Goal: Information Seeking & Learning: Learn about a topic

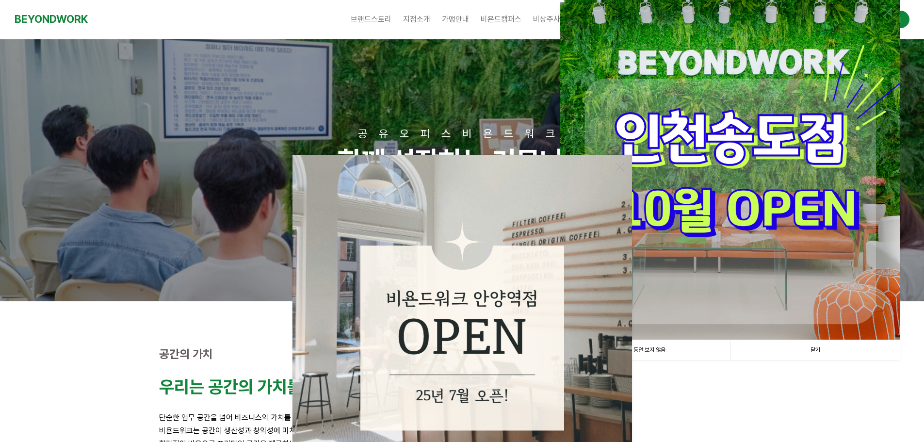
click at [881, 11] on img at bounding box center [729, 169] width 339 height 339
click at [888, 11] on link at bounding box center [887, 12] width 9 height 9
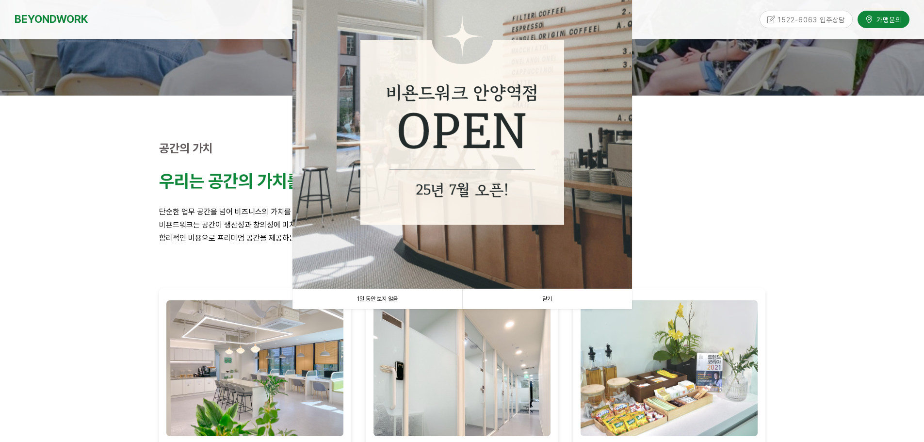
scroll to position [48, 0]
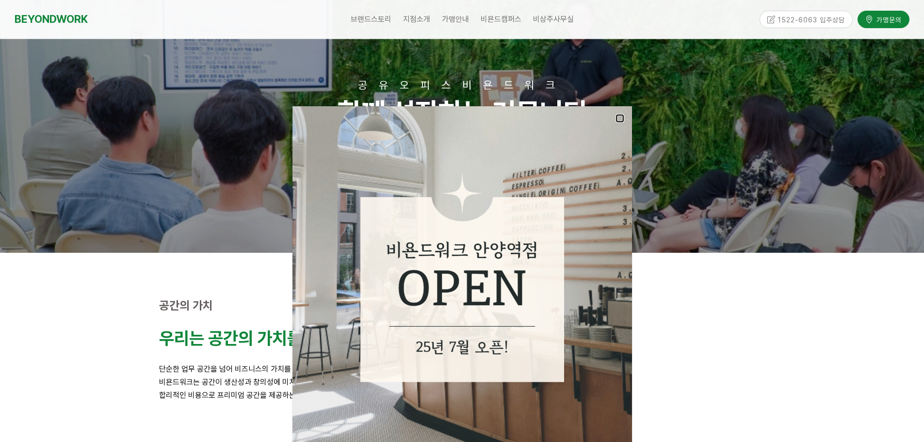
click at [617, 115] on link at bounding box center [619, 118] width 9 height 9
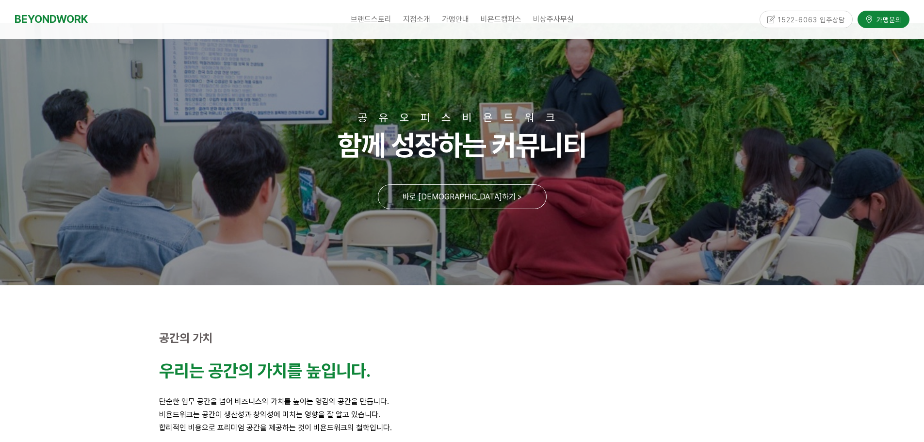
scroll to position [0, 0]
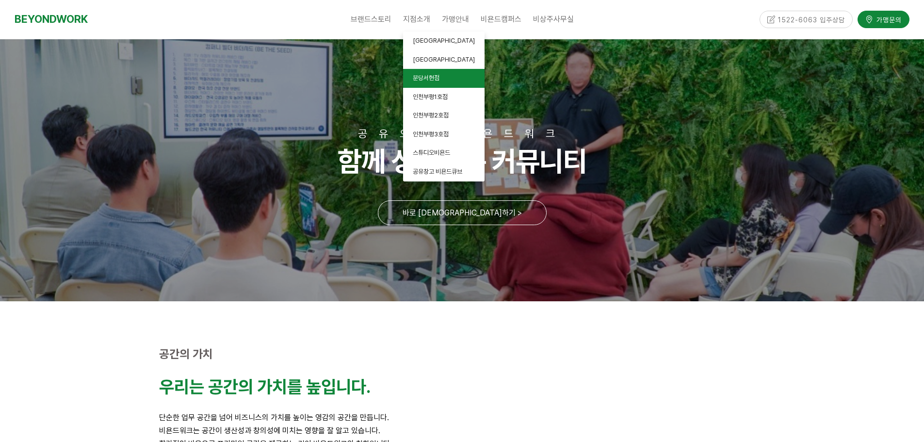
click at [435, 75] on span "분당서현점" at bounding box center [426, 77] width 27 height 7
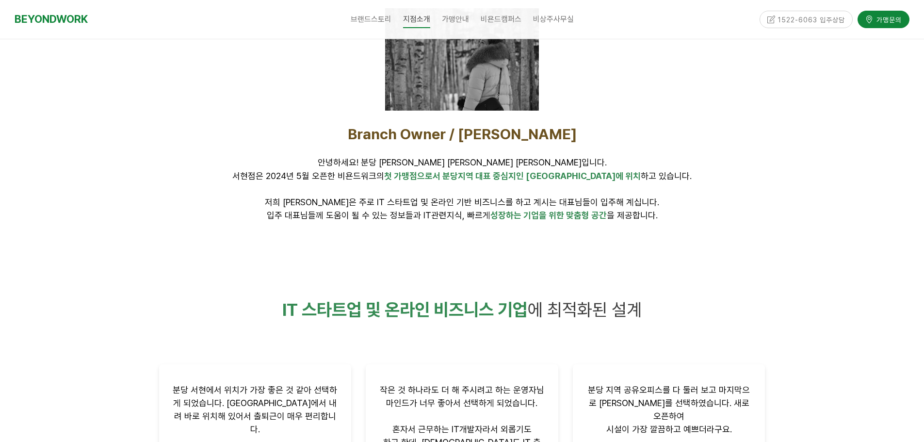
scroll to position [339, 0]
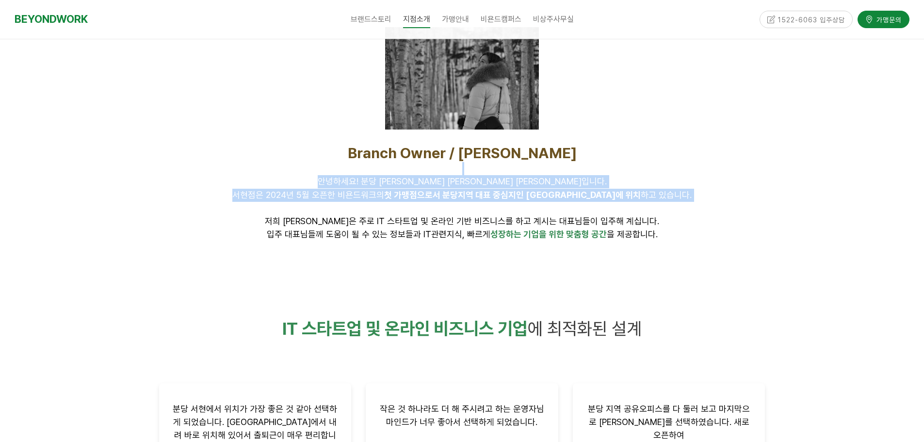
drag, startPoint x: 524, startPoint y: 202, endPoint x: 596, endPoint y: 212, distance: 73.4
click at [567, 208] on div "Branch Owner / 김미연 안녕하세요! 분당 서현점 대표 김미연입니다. 서현점은 2024년 5월 오픈한 비욘드워크의 첫 가맹점으로서 분…" at bounding box center [462, 192] width 606 height 97
click at [596, 212] on p "안녕하세요! 분당 서현점 대표 김미연입니다. 서현점은 2024년 5월 오픈한 비욘드워크의 첫 가맹점으로서 분당지역 대표 중심지인 서현역에 위치…" at bounding box center [462, 201] width 606 height 53
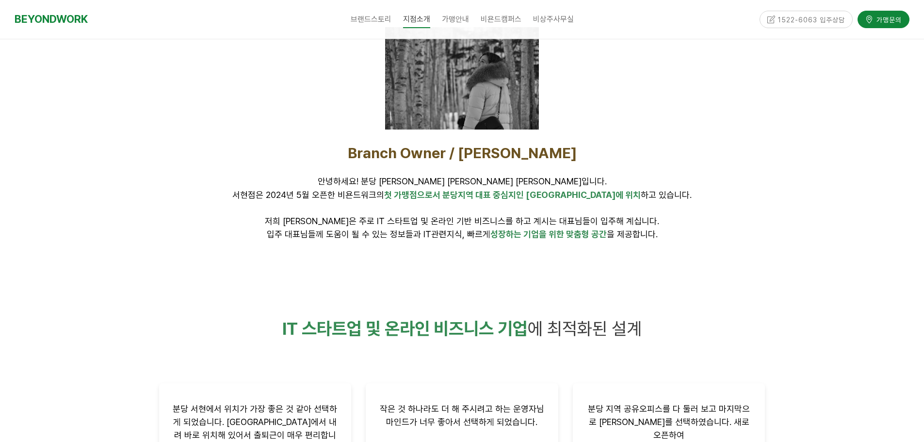
click at [567, 224] on span "안녕하세요! 분당 서현점 대표 김미연입니다. 서현점은 2024년 5월 오픈한 비욘드워크의 첫 가맹점으로서 분당지역 대표 중심지인 서현역에 위치…" at bounding box center [461, 201] width 459 height 50
drag, startPoint x: 369, startPoint y: 224, endPoint x: 534, endPoint y: 229, distance: 165.9
click at [402, 226] on p "안녕하세요! 분당 서현점 대표 김미연입니다. 서현점은 2024년 5월 오픈한 비욘드워크의 첫 가맹점으로서 분당지역 대표 중심지인 서현역에 위치…" at bounding box center [462, 201] width 606 height 53
click at [562, 229] on span "성장하는 기업을 위한 맞춤형 공간" at bounding box center [548, 234] width 116 height 10
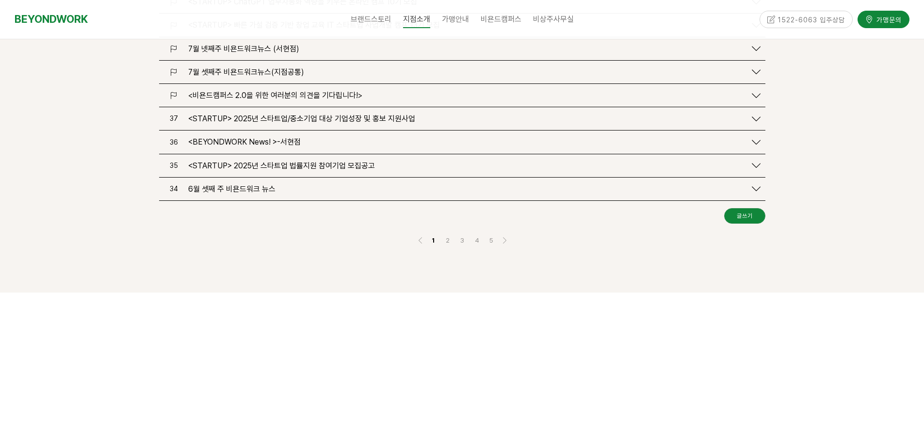
scroll to position [1455, 0]
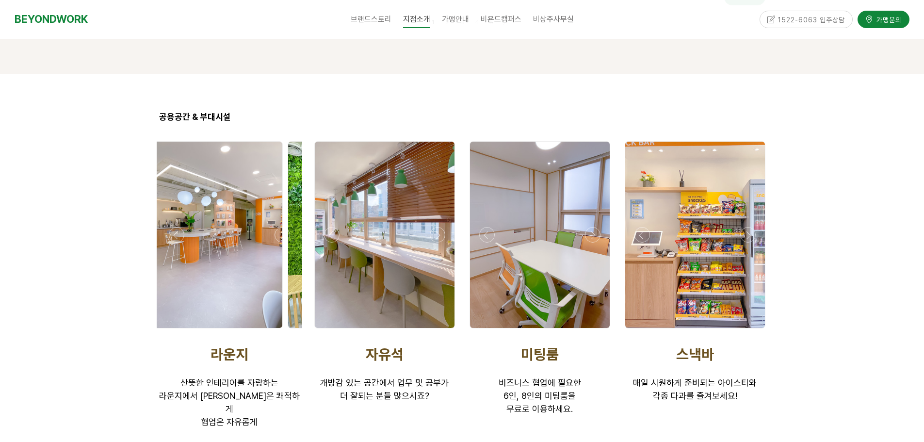
drag, startPoint x: 236, startPoint y: 312, endPoint x: 569, endPoint y: 340, distance: 333.8
click at [499, 345] on div at bounding box center [462, 298] width 621 height 334
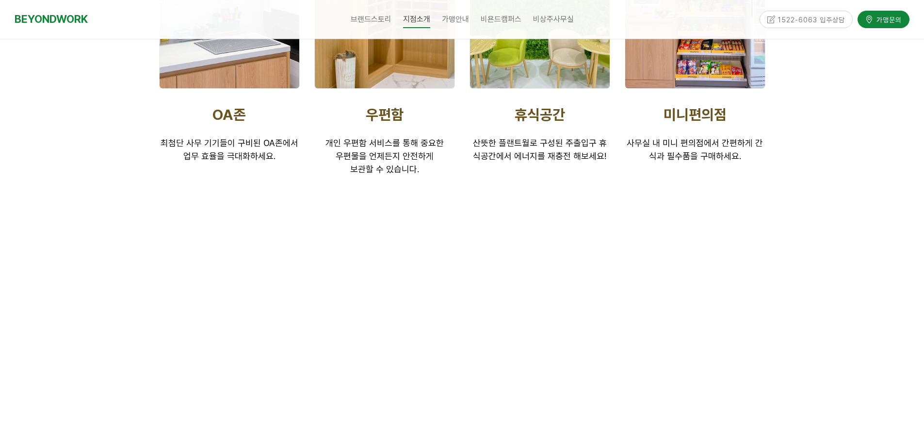
scroll to position [2036, 0]
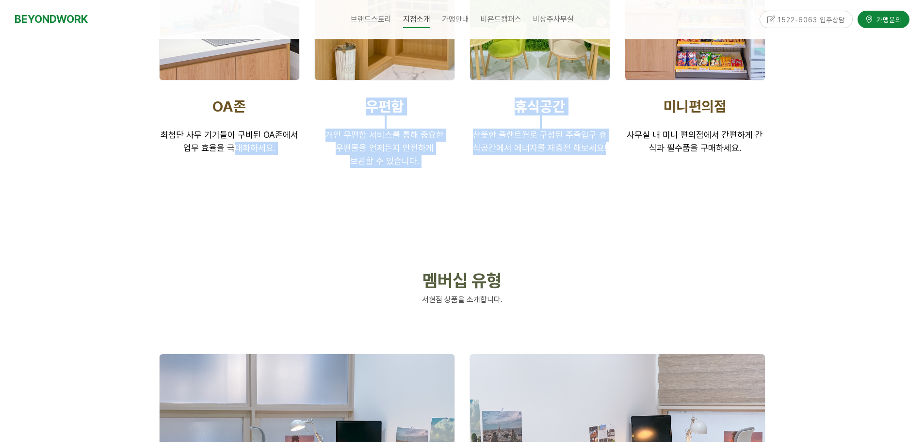
drag, startPoint x: 266, startPoint y: 121, endPoint x: 552, endPoint y: 162, distance: 289.1
click at [534, 161] on div at bounding box center [462, 44] width 621 height 321
click at [535, 162] on div at bounding box center [539, 176] width 155 height 29
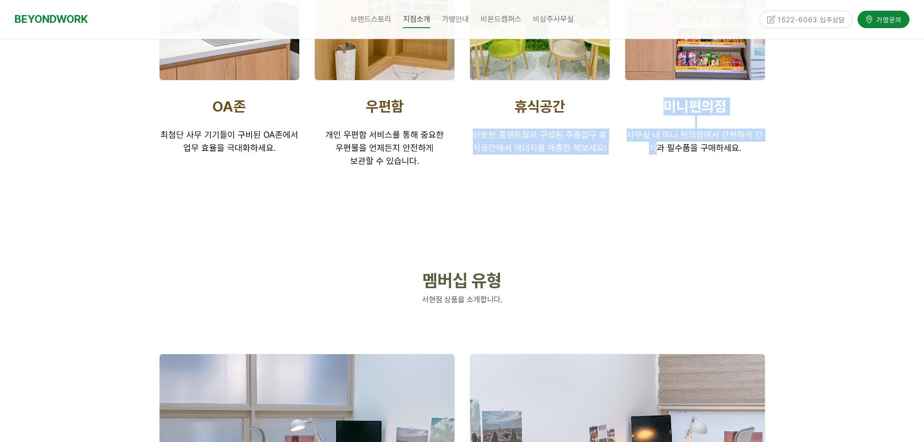
drag, startPoint x: 481, startPoint y: 106, endPoint x: 639, endPoint y: 135, distance: 159.8
click at [635, 134] on div at bounding box center [462, 44] width 621 height 321
click at [639, 135] on div "미니편의점 사무실 내 미니 편의점에서 간편하게 간식과 필수품을 구매하세요." at bounding box center [694, 126] width 155 height 72
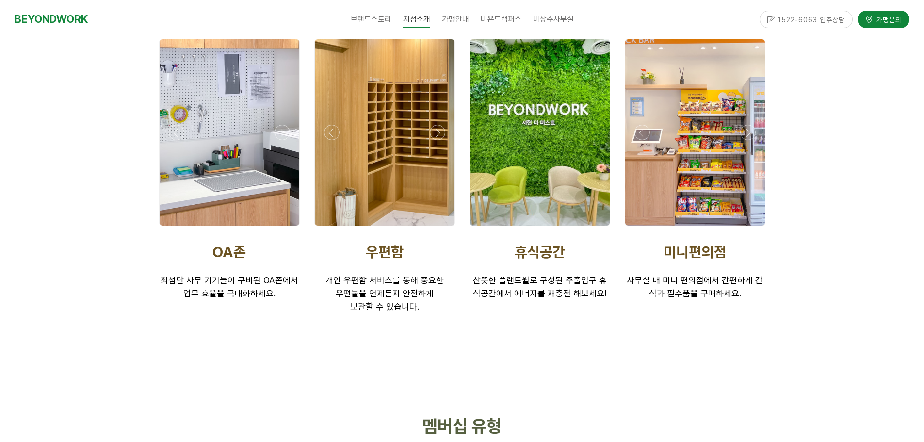
click at [812, 171] on div at bounding box center [462, 8] width 924 height 741
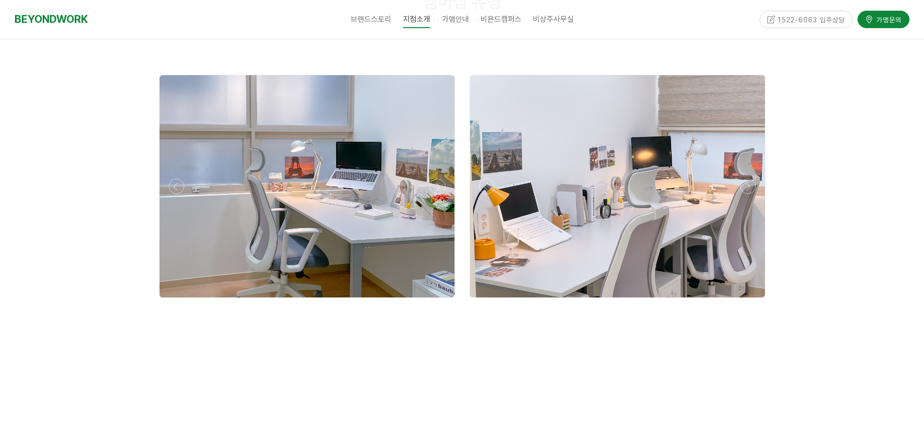
scroll to position [2473, 0]
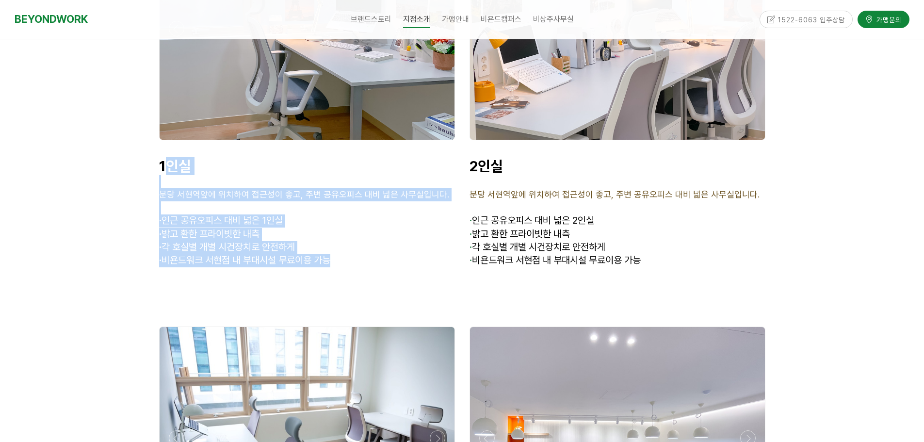
drag, startPoint x: 166, startPoint y: 138, endPoint x: 349, endPoint y: 235, distance: 206.7
click at [349, 235] on div "1인실 분당 서현역앞에 위치하여 접근성이 좋고, 주변 공유오피스 대비 넓은 사무실입니다. · 인근 공유오피스 대비 넓은 1인실 · 밝고 환한 …" at bounding box center [307, 219] width 296 height 124
click at [349, 254] on p "· 비욘드워크 서현점 내 부대시설 무료이용 가능" at bounding box center [307, 260] width 296 height 13
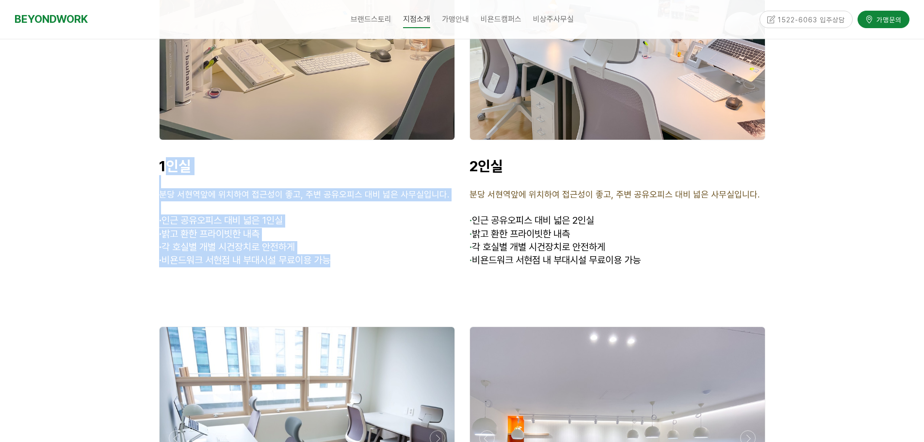
drag, startPoint x: 348, startPoint y: 235, endPoint x: 164, endPoint y: 137, distance: 208.4
click at [164, 157] on div "1인실 분당 서현역앞에 위치하여 접근성이 좋고, 주변 공유오피스 대비 넓은 사무실입니다. · 인근 공유오피스 대비 넓은 1인실 · 밝고 환한 …" at bounding box center [307, 219] width 296 height 124
click at [162, 157] on strong "1인실" at bounding box center [175, 165] width 32 height 17
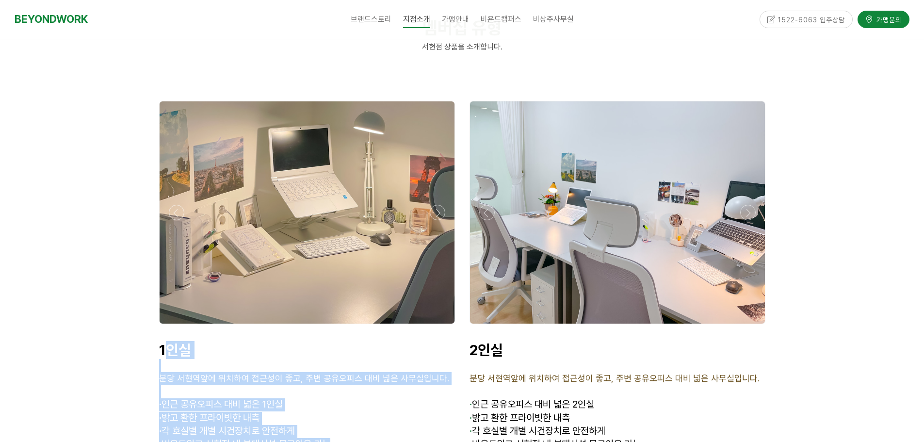
scroll to position [2279, 0]
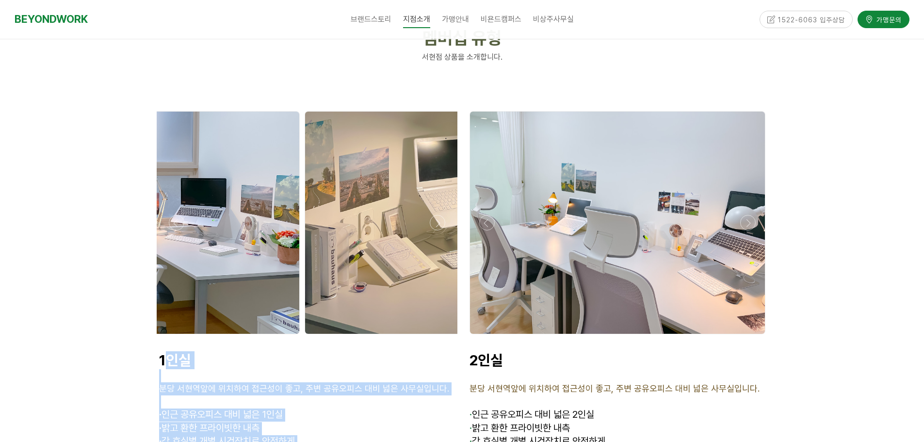
drag, startPoint x: 379, startPoint y: 197, endPoint x: 498, endPoint y: 208, distance: 119.8
click at [495, 207] on div at bounding box center [462, 306] width 621 height 410
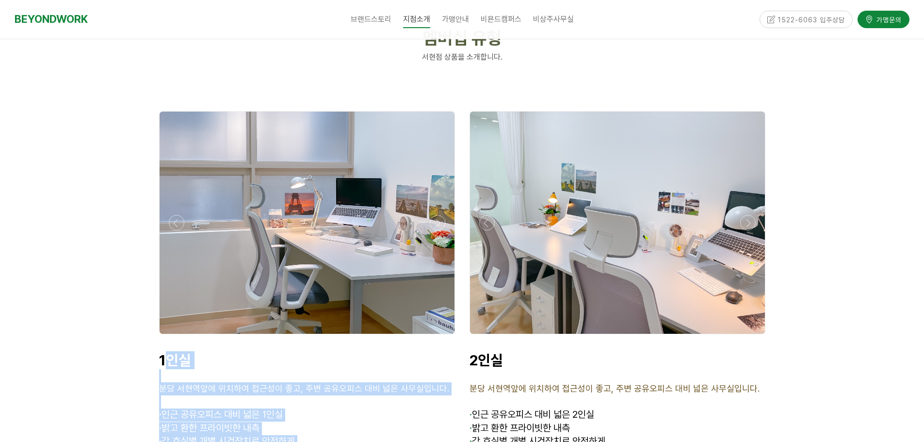
click at [295, 351] on p "1인실" at bounding box center [307, 360] width 296 height 18
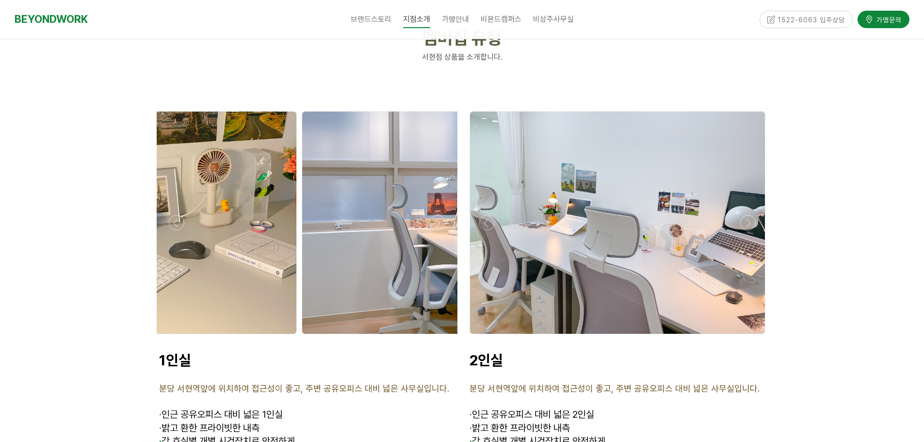
drag, startPoint x: 324, startPoint y: 210, endPoint x: 394, endPoint y: 217, distance: 70.2
click at [394, 217] on div at bounding box center [449, 223] width 295 height 222
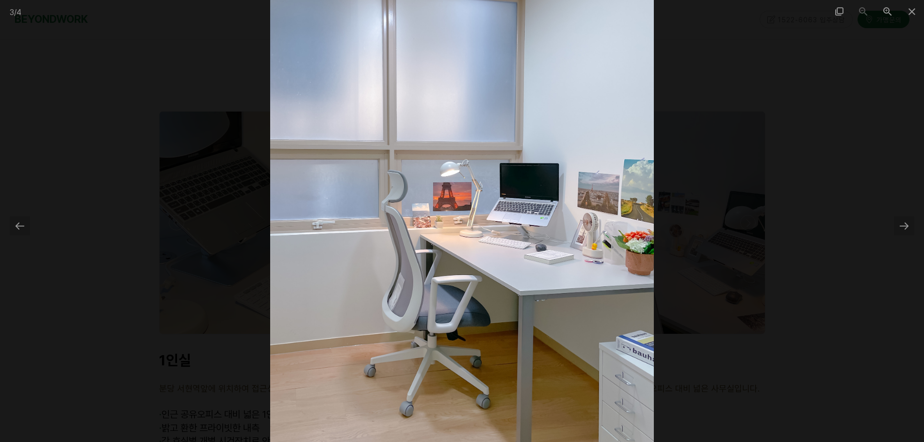
click at [653, 208] on img at bounding box center [461, 221] width 383 height 442
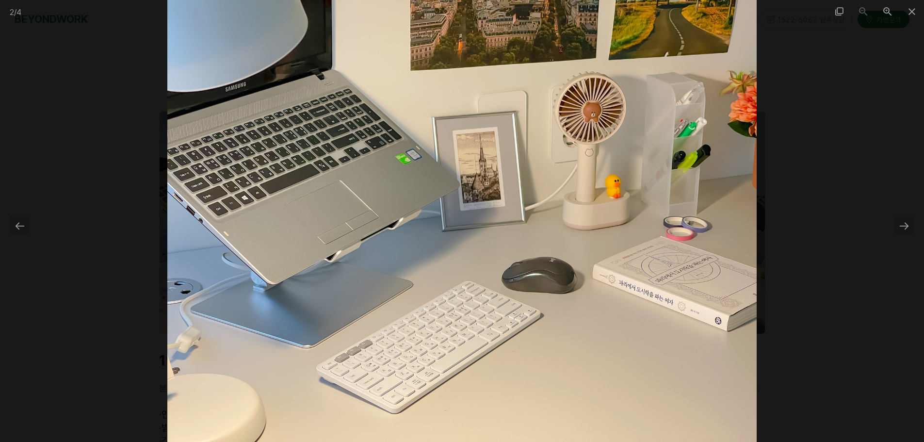
drag, startPoint x: 759, startPoint y: 215, endPoint x: 588, endPoint y: 222, distance: 171.8
click at [588, 222] on div at bounding box center [462, 221] width 924 height 442
drag, startPoint x: 570, startPoint y: 222, endPoint x: 334, endPoint y: 230, distance: 236.8
click at [334, 230] on img at bounding box center [461, 221] width 589 height 442
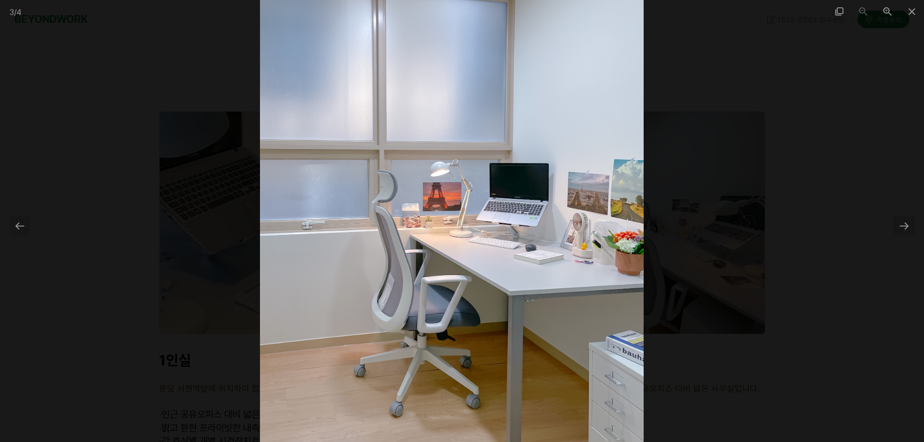
drag, startPoint x: 510, startPoint y: 214, endPoint x: 255, endPoint y: 220, distance: 255.1
click at [372, 217] on img at bounding box center [451, 221] width 383 height 442
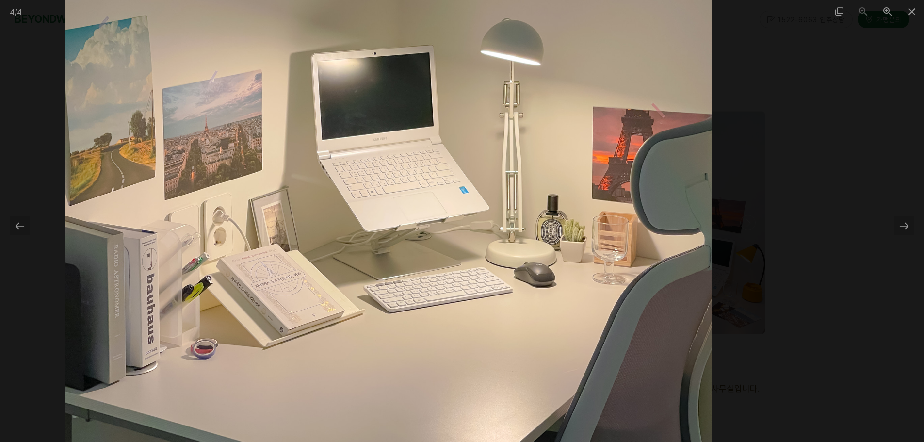
drag, startPoint x: 569, startPoint y: 201, endPoint x: 416, endPoint y: 213, distance: 153.7
click at [449, 212] on img at bounding box center [388, 221] width 646 height 442
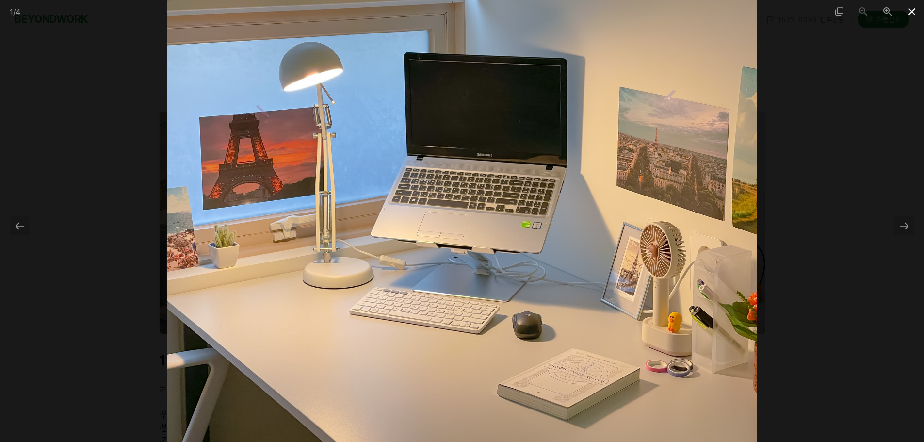
click at [909, 7] on span at bounding box center [911, 11] width 24 height 23
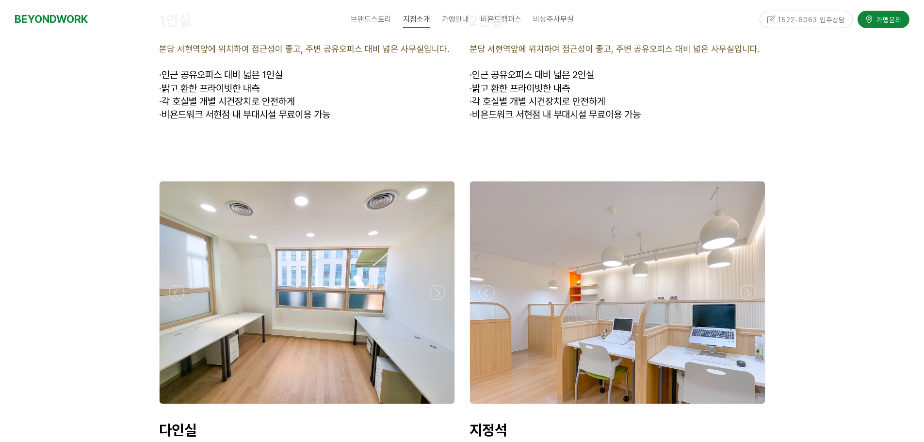
scroll to position [2812, 0]
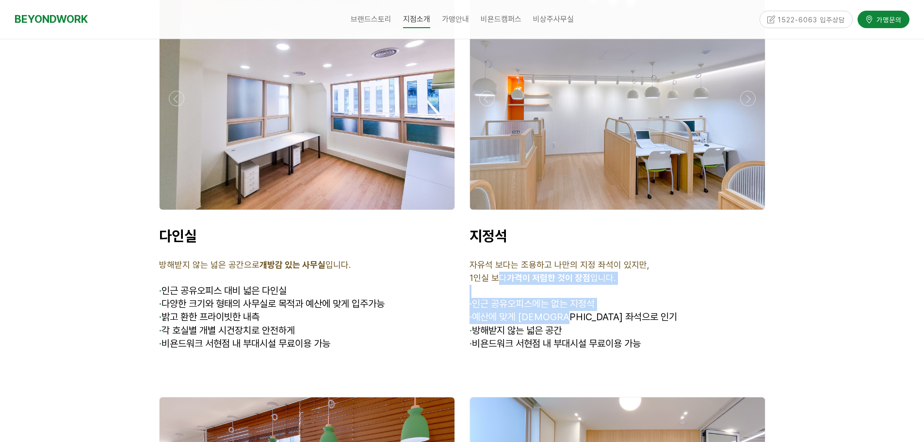
drag, startPoint x: 499, startPoint y: 247, endPoint x: 589, endPoint y: 292, distance: 99.7
click at [585, 289] on div "지정석 자유석 보다는 조용하고 나만의 지정 좌석이 있지만, 1인실 보다 가격이 저렴한 것이 장점 입니다. · 인근 공유오피스에는 없는 지정석 …" at bounding box center [617, 289] width 296 height 124
click at [610, 324] on p "· 방해받지 않는 넓은 공간" at bounding box center [617, 330] width 296 height 13
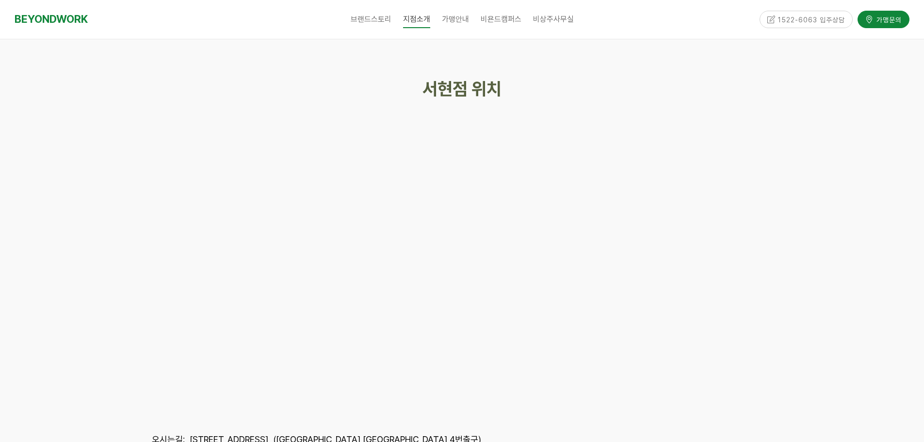
scroll to position [4267, 0]
